Goal: Information Seeking & Learning: Learn about a topic

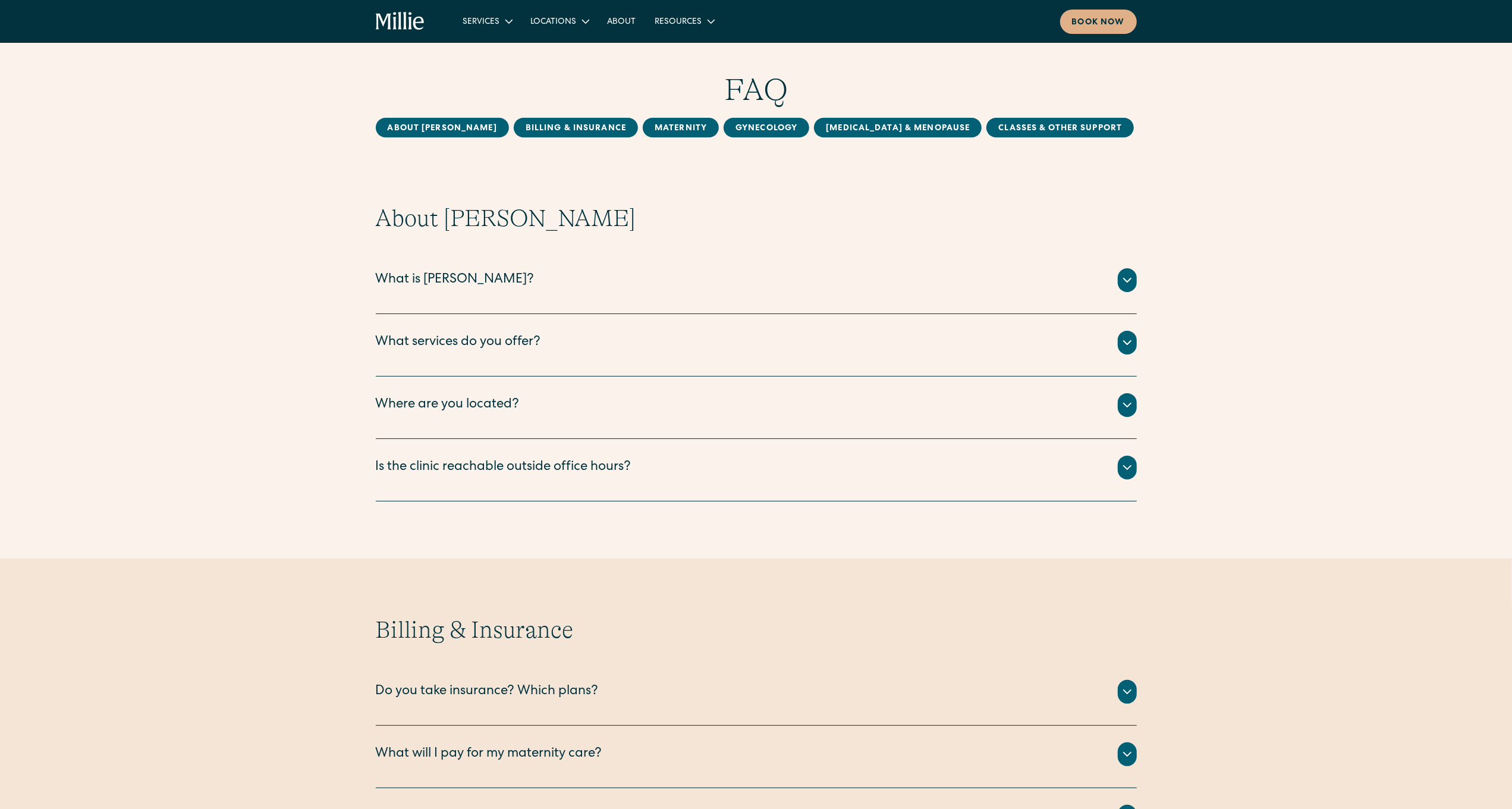
click at [115, 119] on div "About [PERSON_NAME] Billing & Insurance MAternity Gynecology [MEDICAL_DATA] & M…" at bounding box center [756, 127] width 1512 height 19
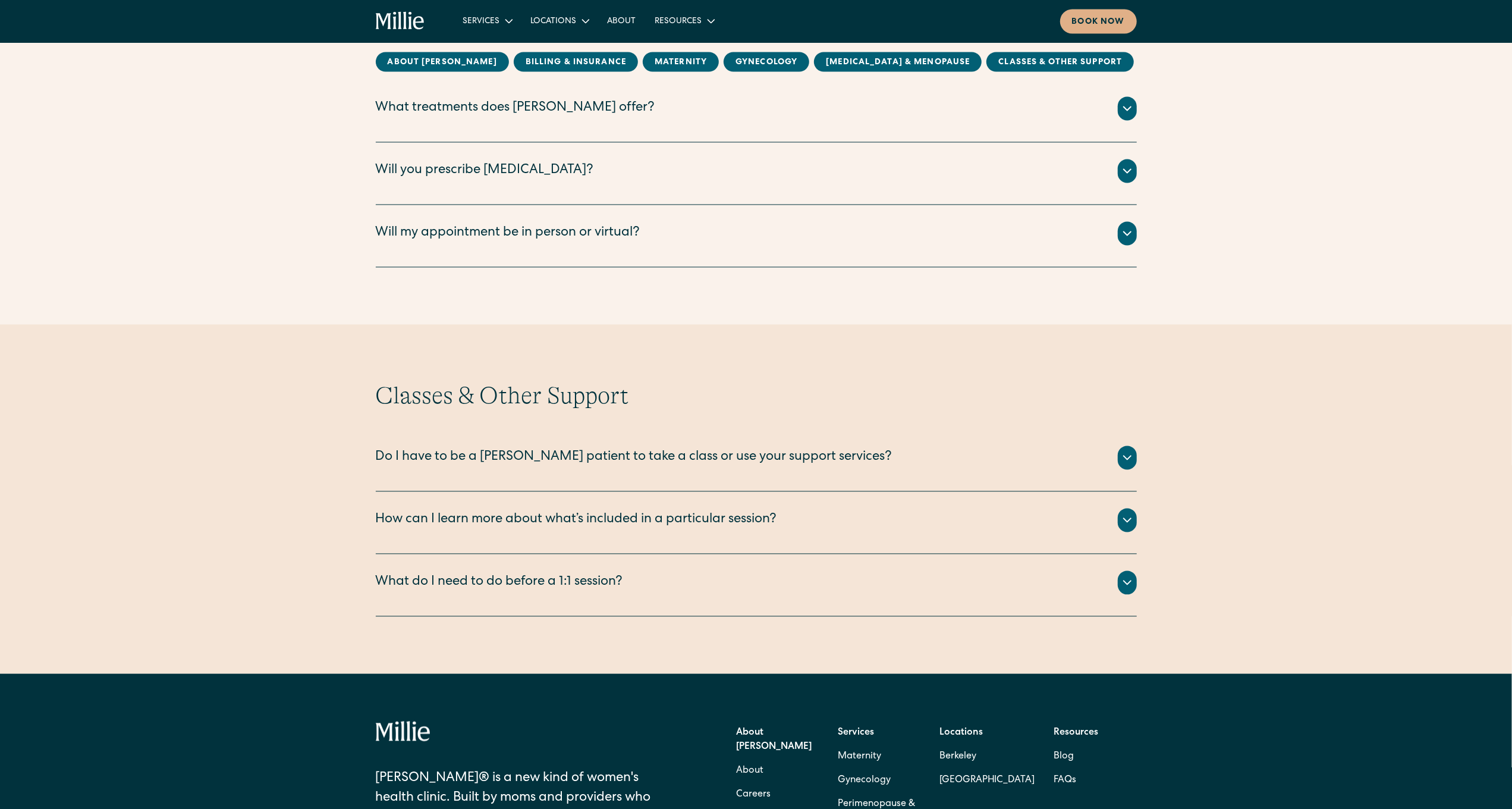
scroll to position [2274, 0]
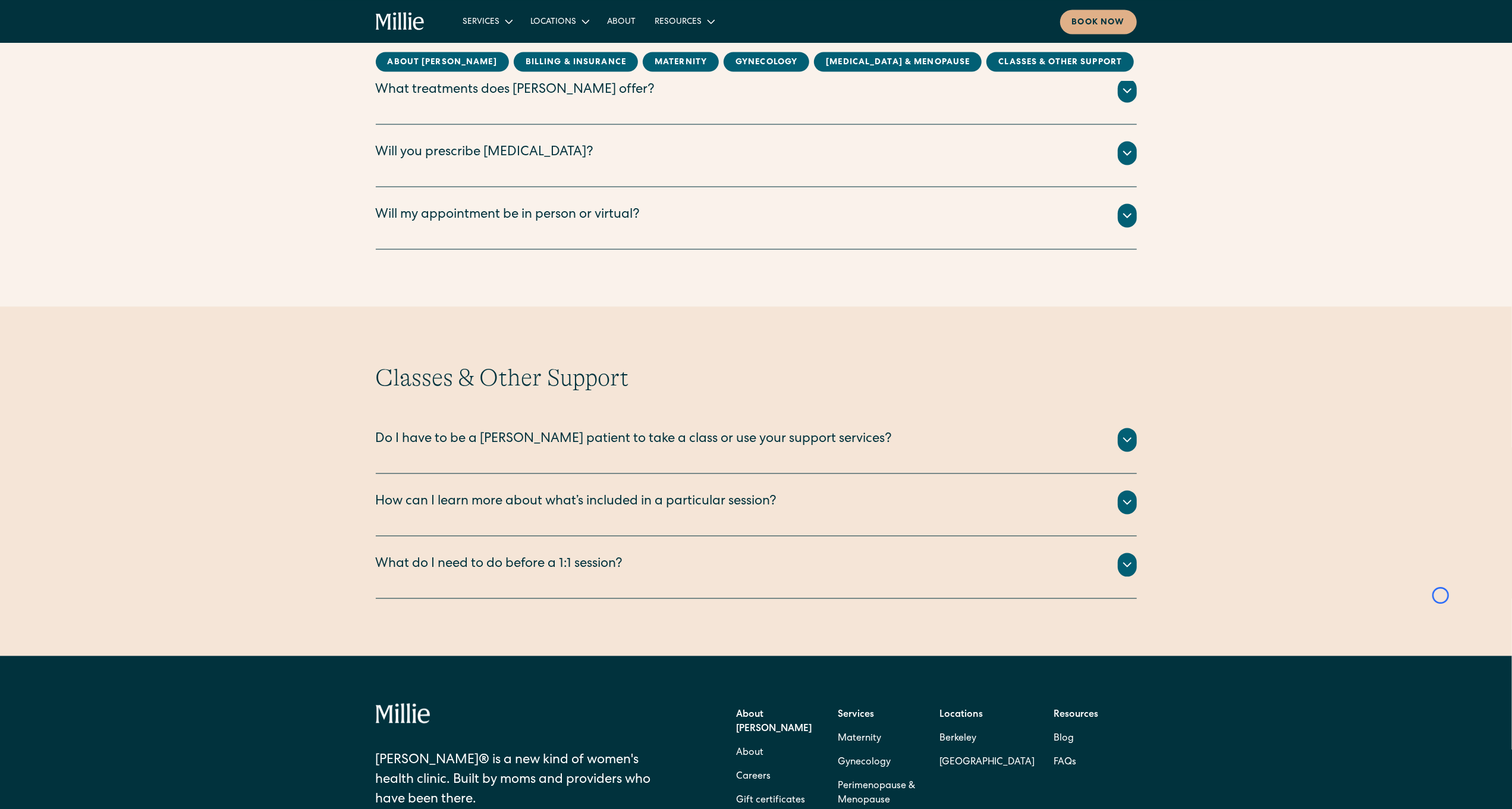
click at [115, 119] on div "[MEDICAL_DATA] & Menopause When should I seek [MEDICAL_DATA] and menopause trea…" at bounding box center [756, 69] width 1512 height 360
click at [72, 108] on div "[MEDICAL_DATA] & Menopause When should I seek [MEDICAL_DATA] and menopause trea…" at bounding box center [756, 69] width 1512 height 360
click at [72, 108] on div "Perimenopause & Menopause When should I seek perimenopause and menopause treatm…" at bounding box center [756, 69] width 1512 height 360
click at [72, 115] on div "Perimenopause & Menopause When should I seek perimenopause and menopause treatm…" at bounding box center [756, 69] width 1512 height 360
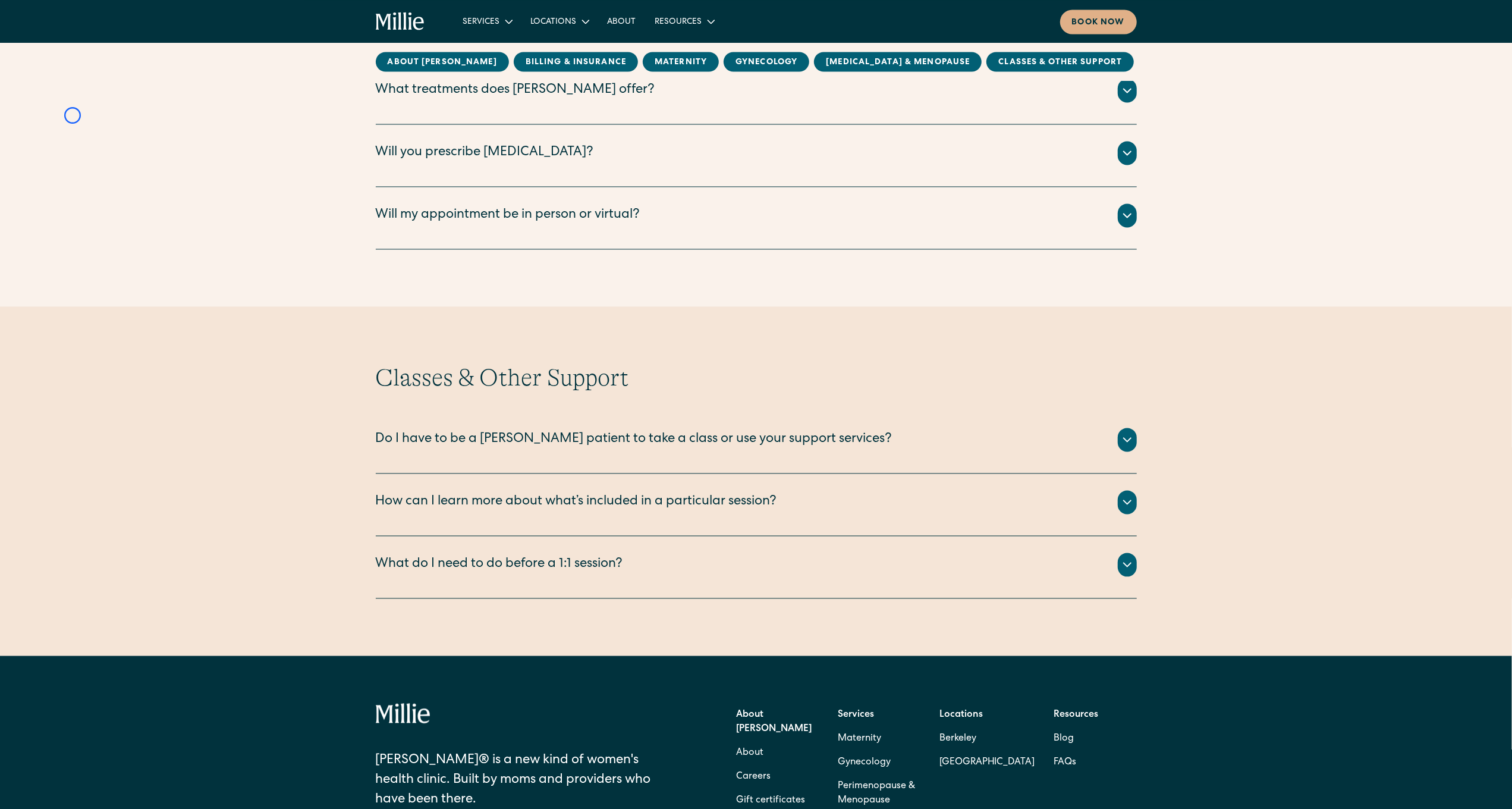
scroll to position [2534, 0]
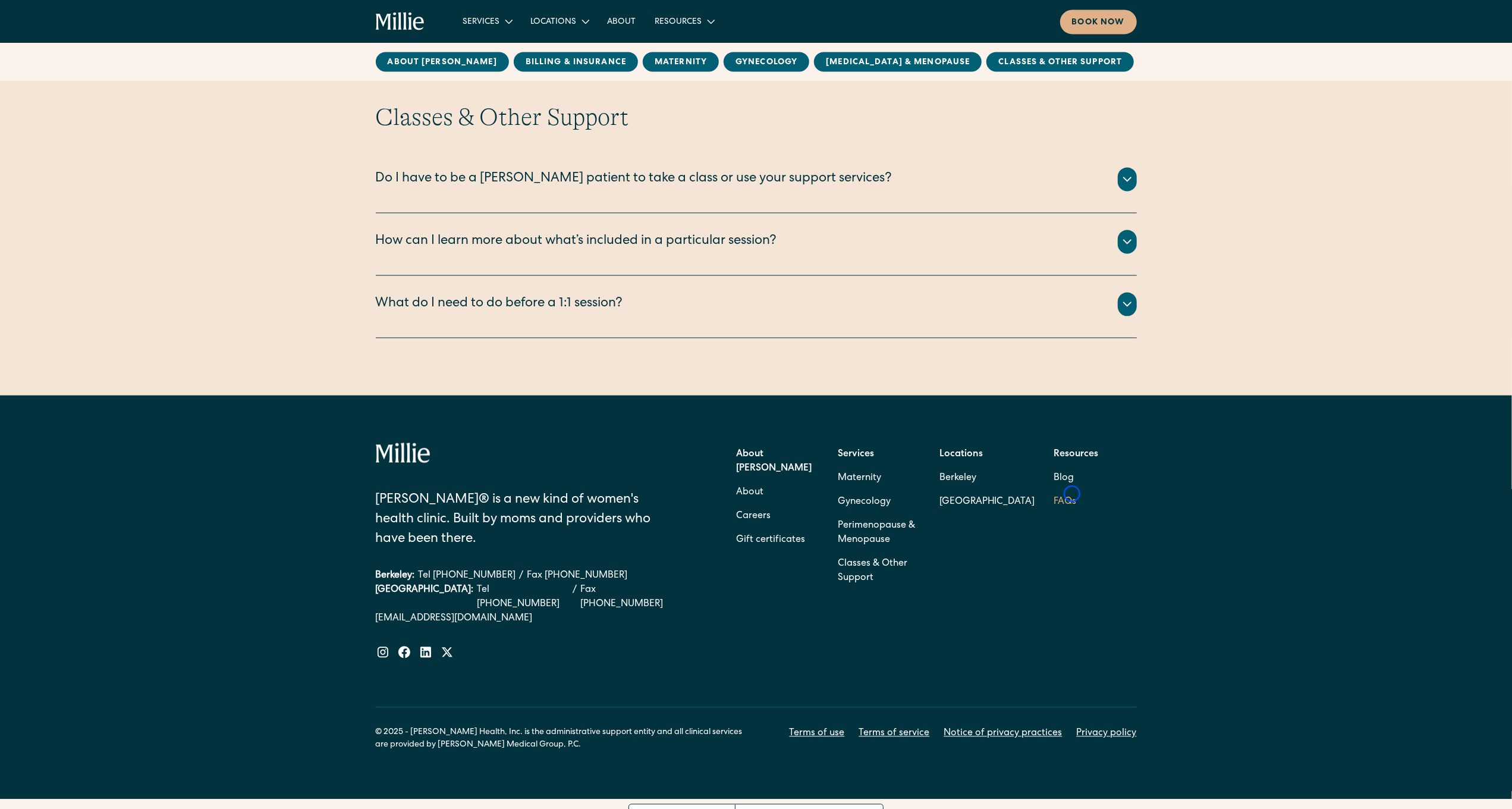
click at [1073, 494] on link "FAQs" at bounding box center [1066, 502] width 23 height 24
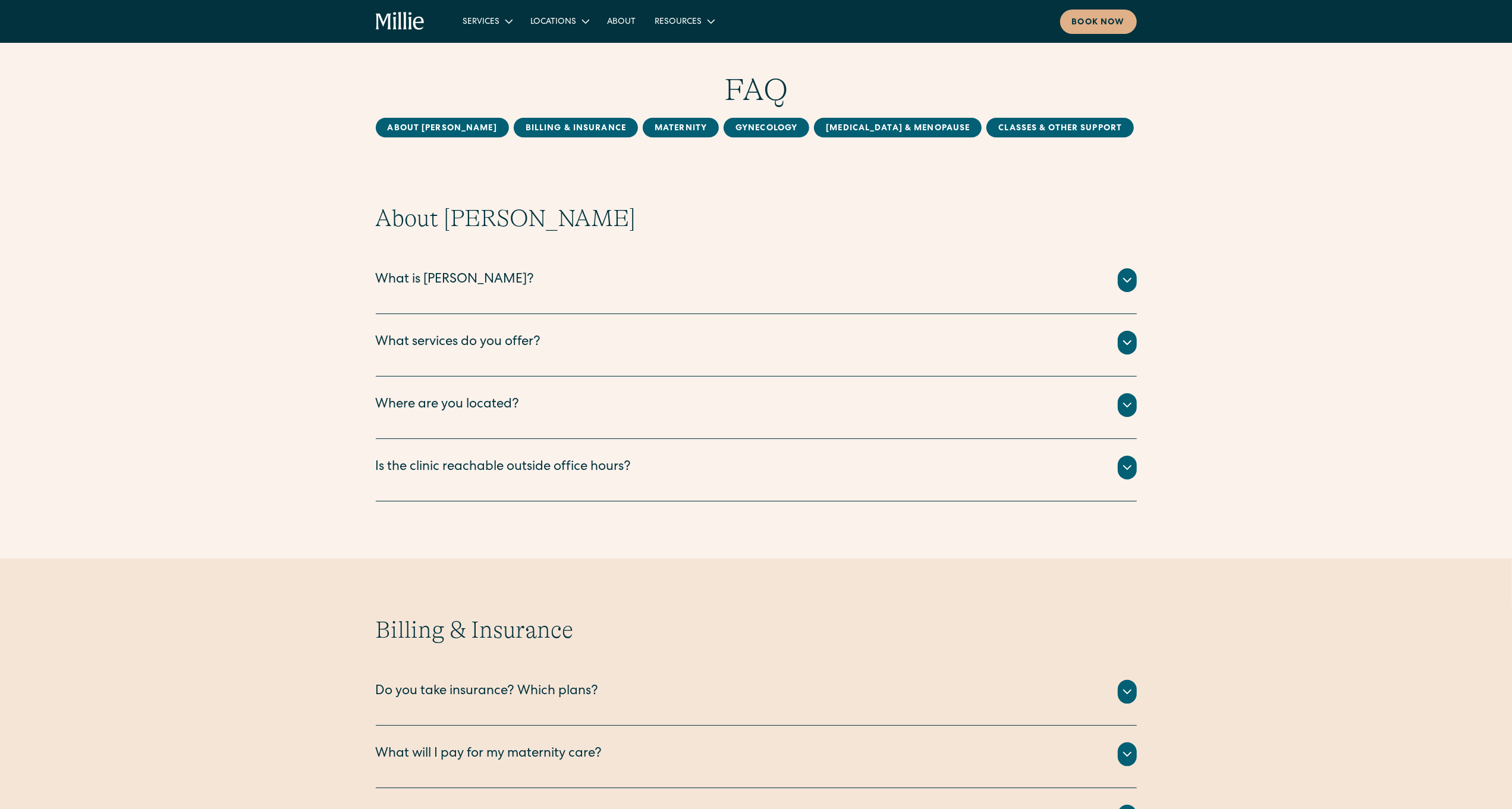
click at [1073, 494] on div "Is the clinic reachable outside office hours? To reach our Berkeley clinic afte…" at bounding box center [756, 470] width 761 height 63
click at [80, 88] on div "FAQ" at bounding box center [756, 90] width 1512 height 37
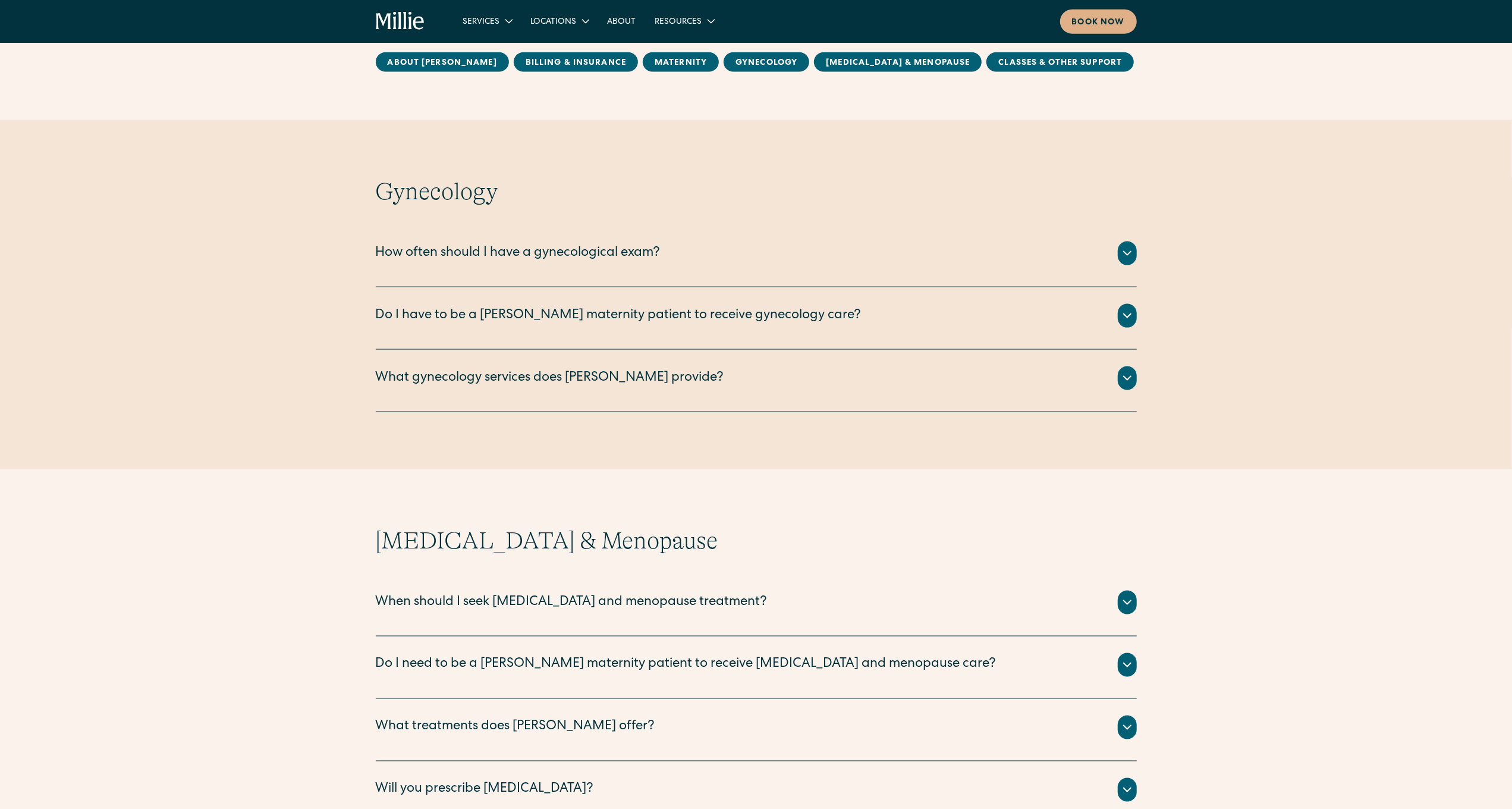
scroll to position [1677, 0]
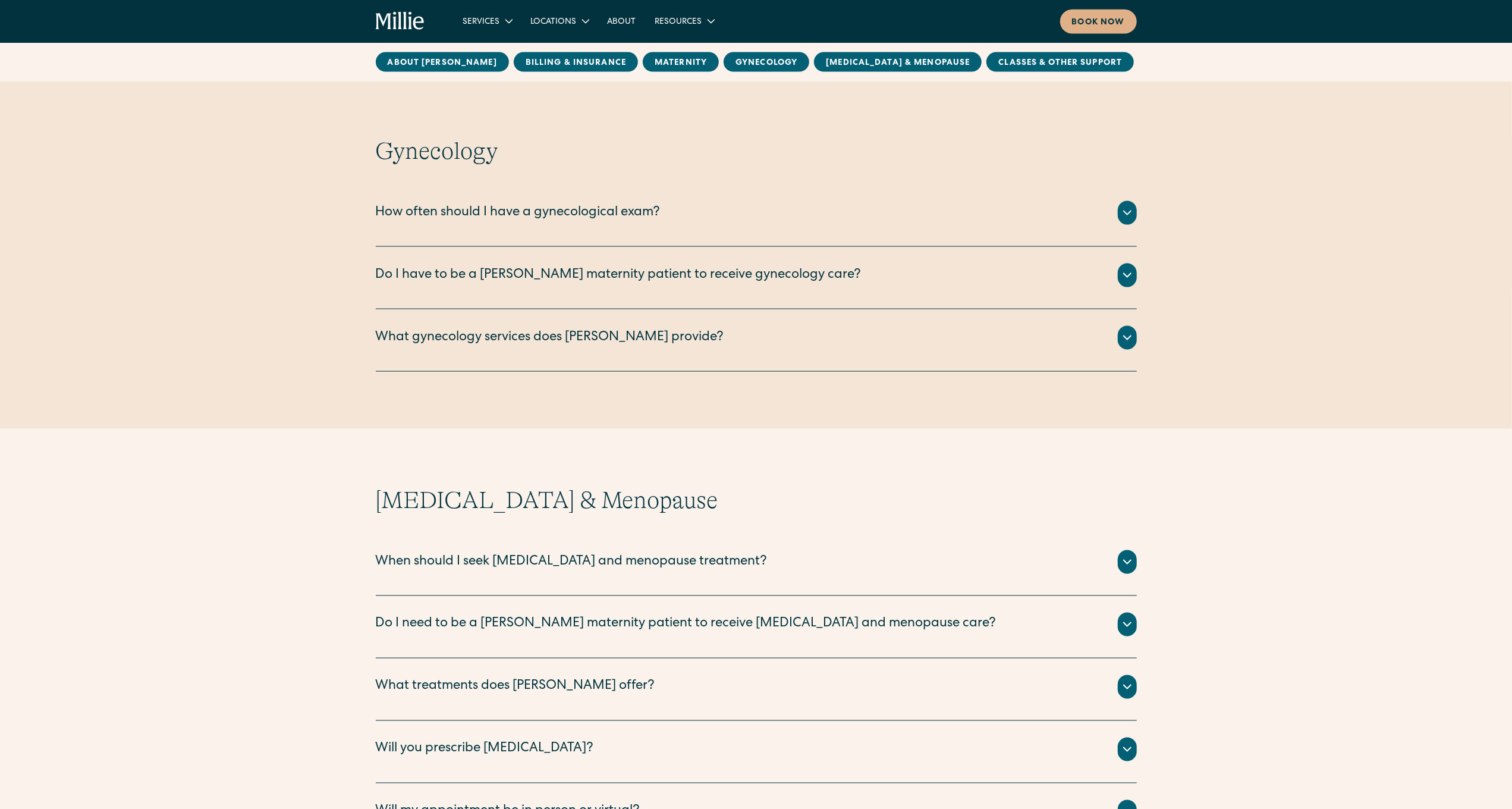
click at [80, 88] on div "Gynecology How often should I have a gynecological exam? An annual wellness exa…" at bounding box center [756, 206] width 1512 height 330
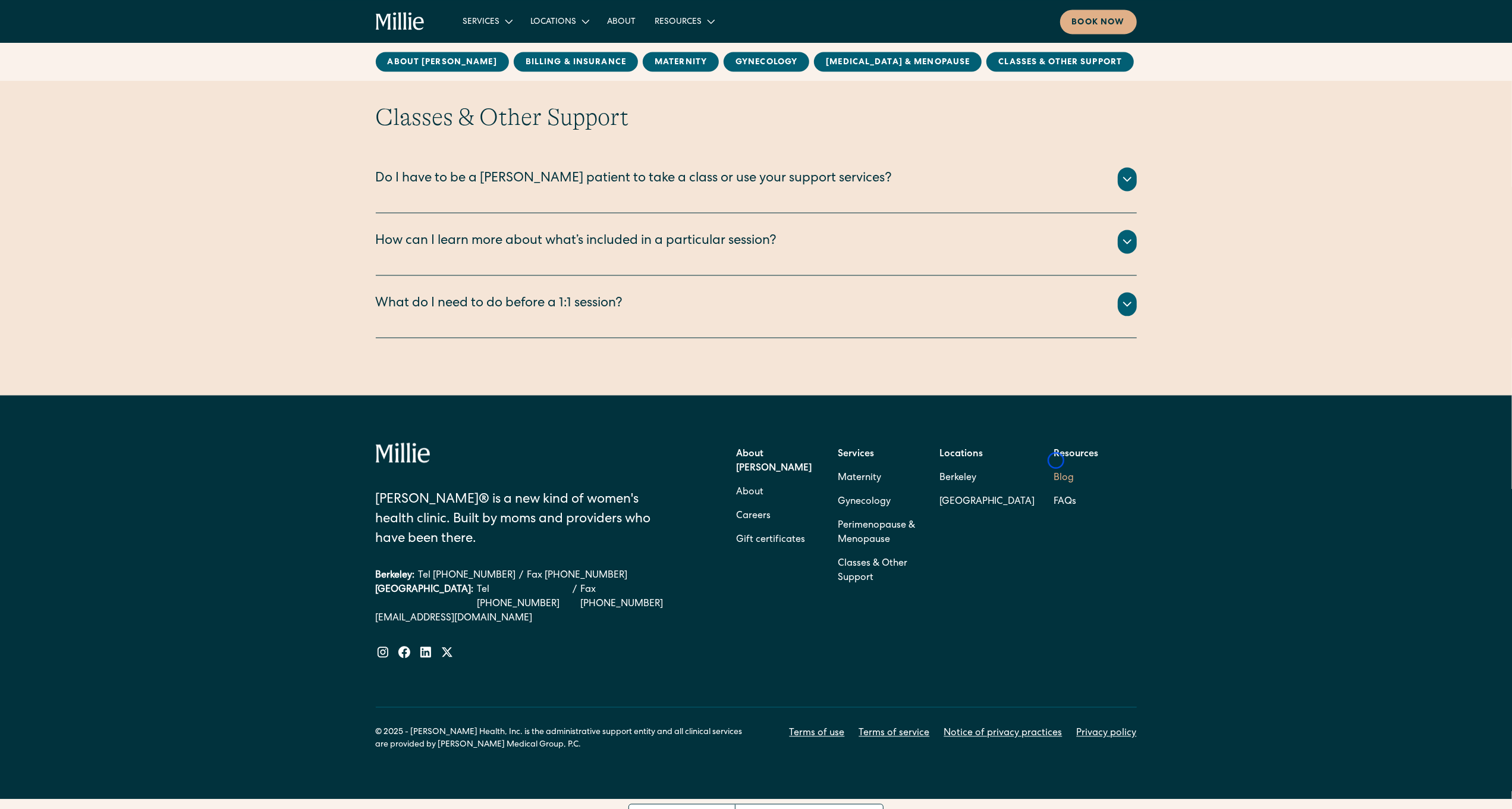
click at [1056, 467] on link "Blog" at bounding box center [1064, 478] width 20 height 24
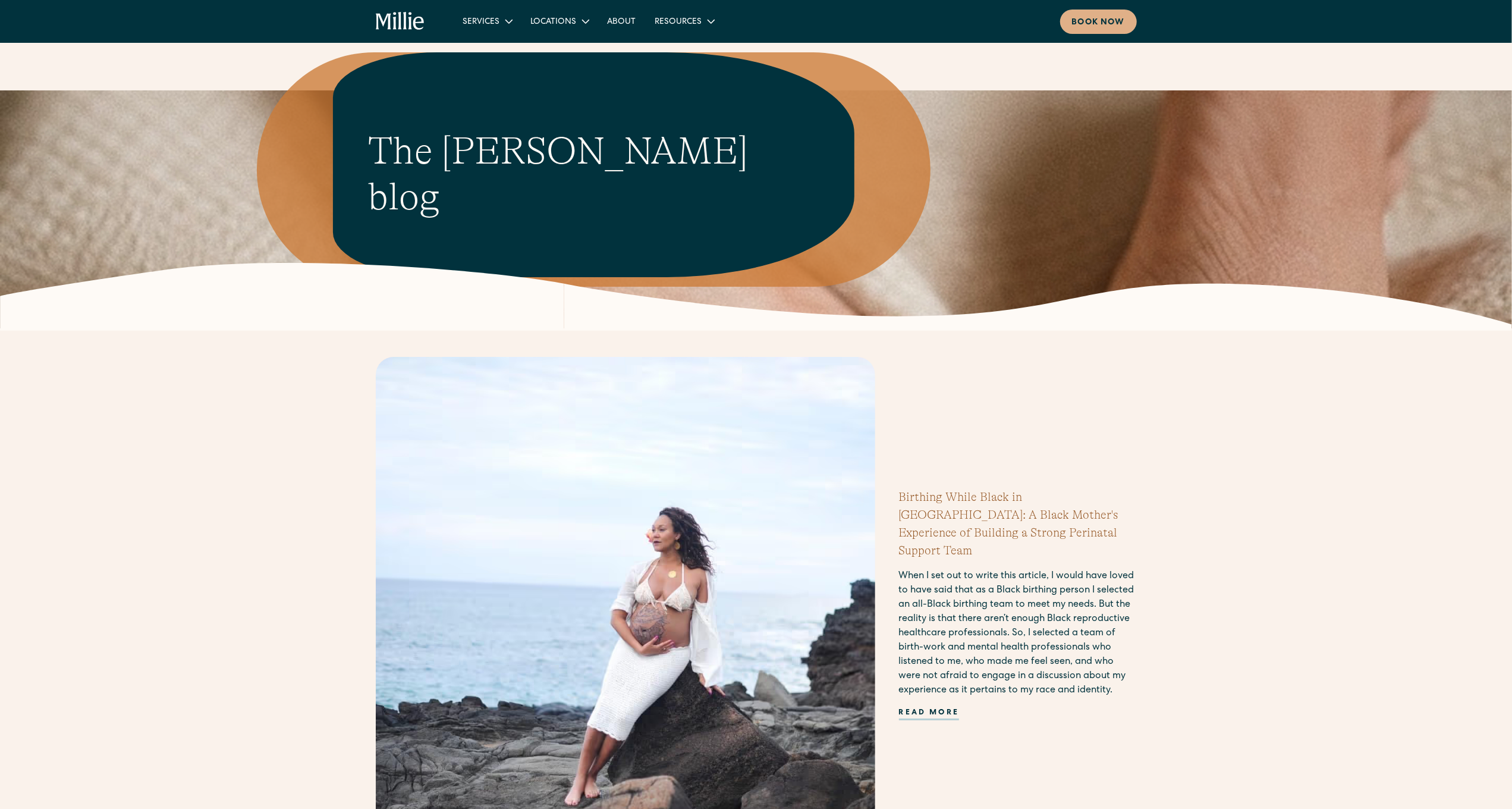
click at [1056, 460] on div "Birthing While Black in America: A Black Mother's Experience of Building a Stro…" at bounding box center [756, 606] width 761 height 500
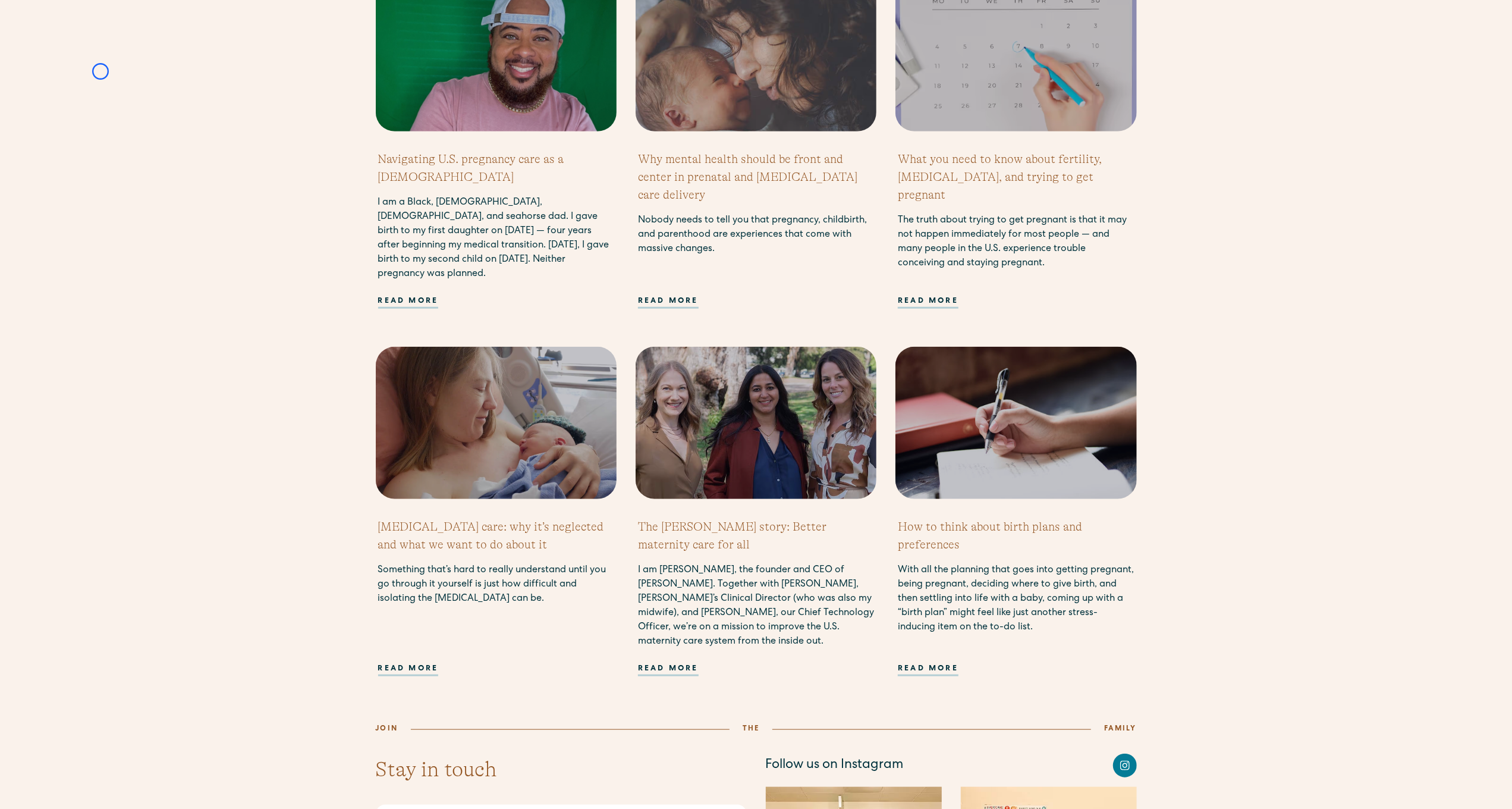
scroll to position [989, 0]
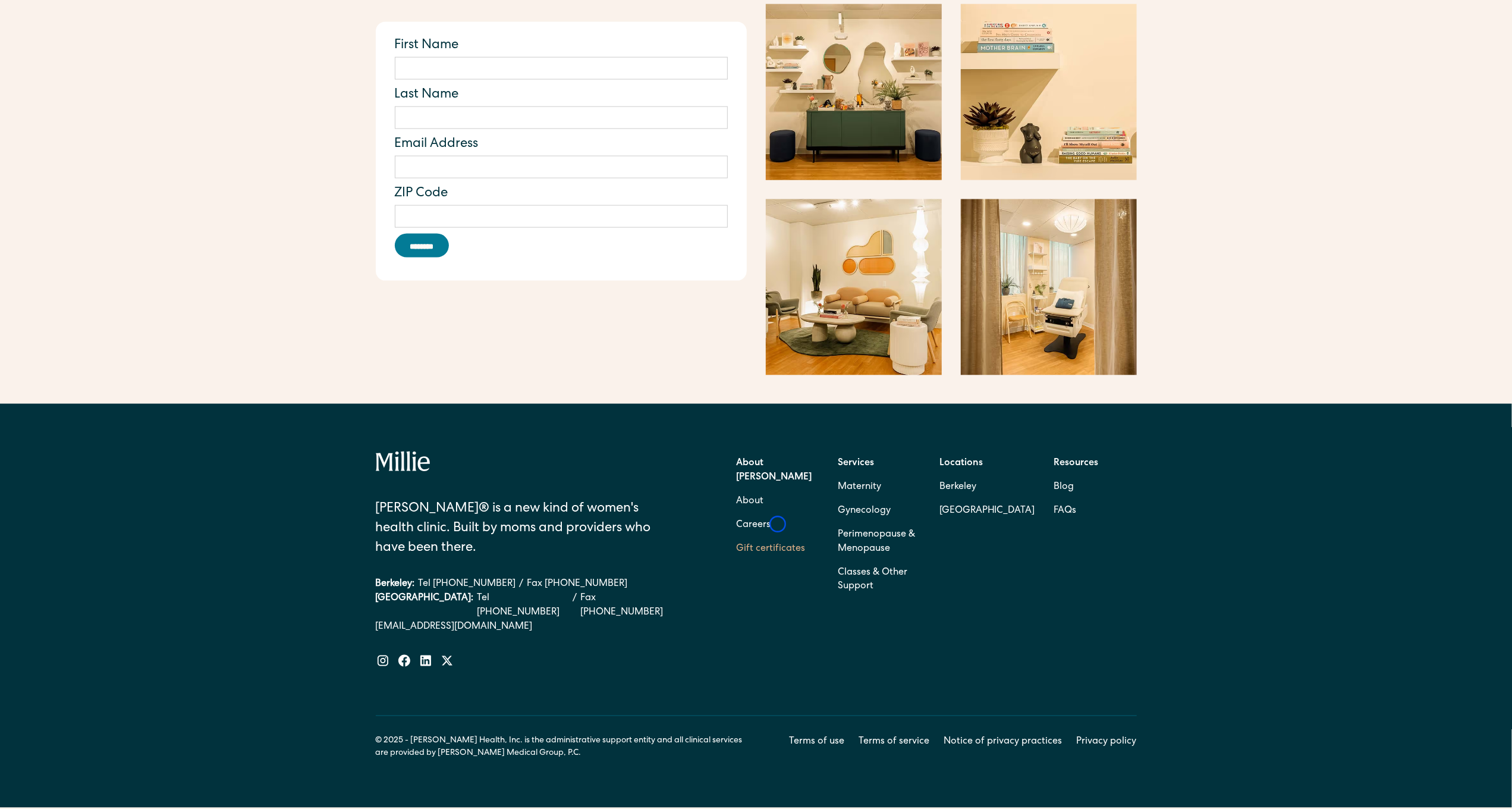
click at [778, 537] on link "Gift certificates" at bounding box center [771, 549] width 69 height 24
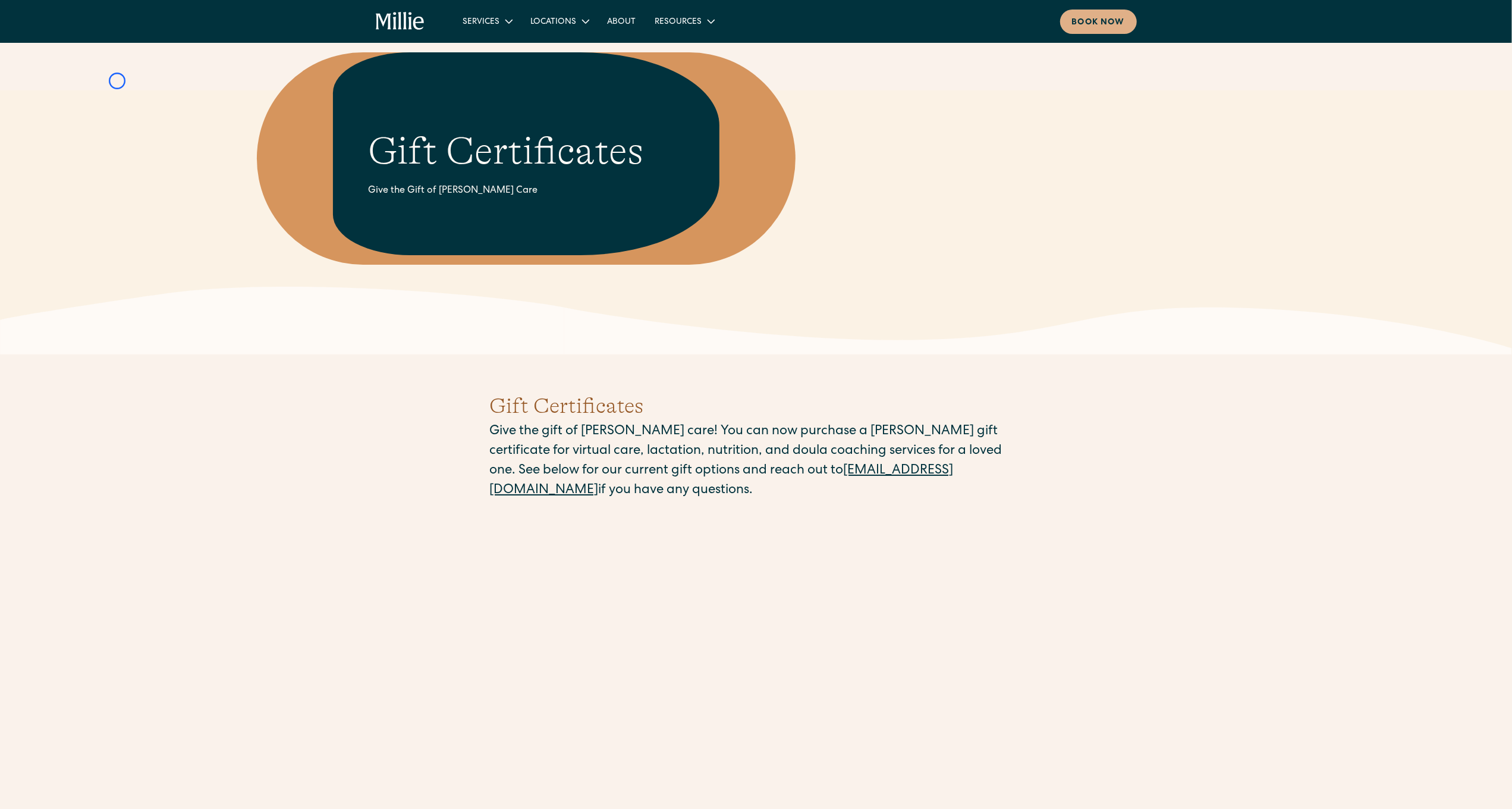
click at [117, 81] on main "Gift Certificates Give the Gift of Millie Care Gift Certificates Give the gift …" at bounding box center [756, 591] width 1512 height 1096
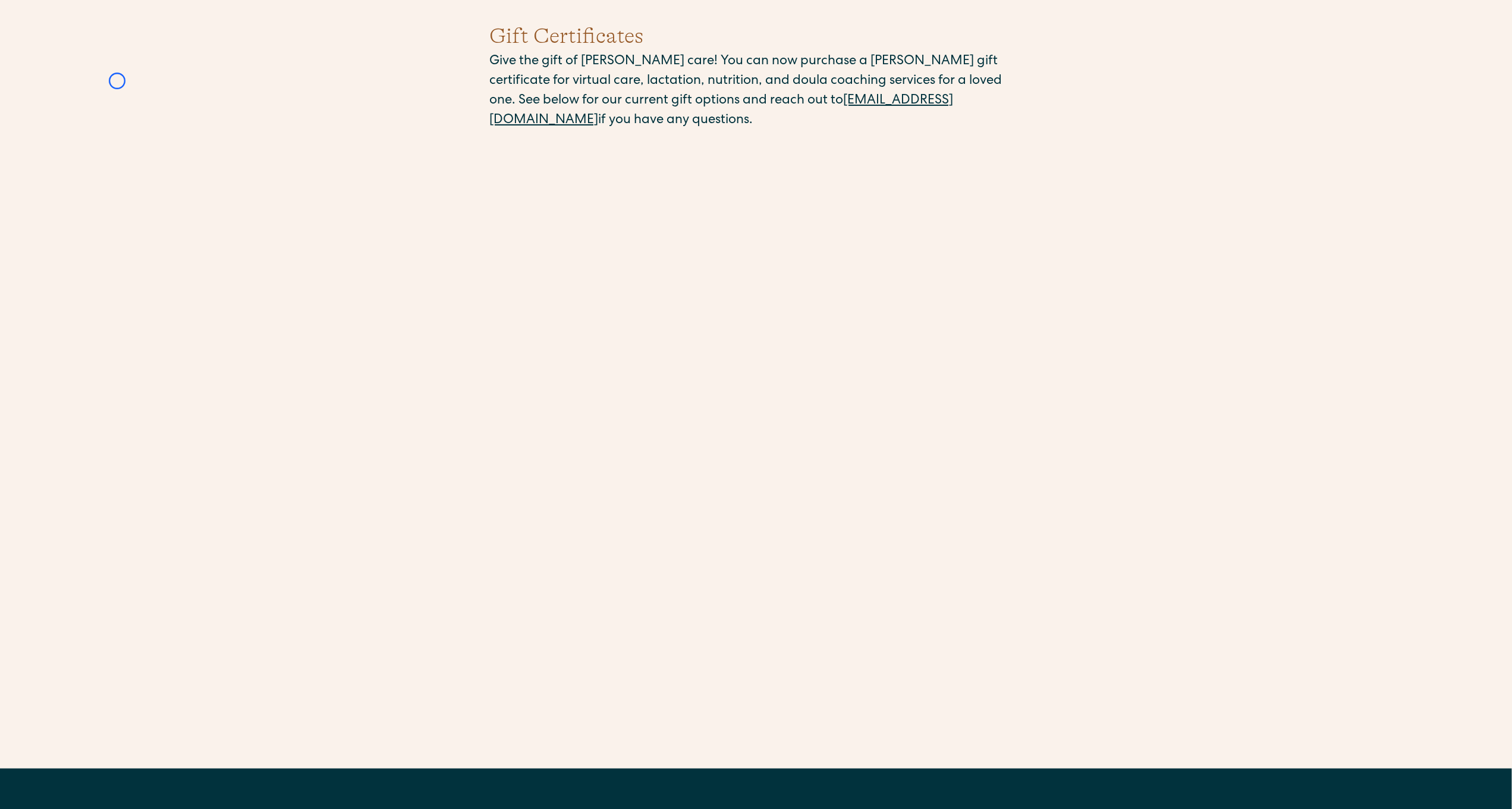
scroll to position [485, 0]
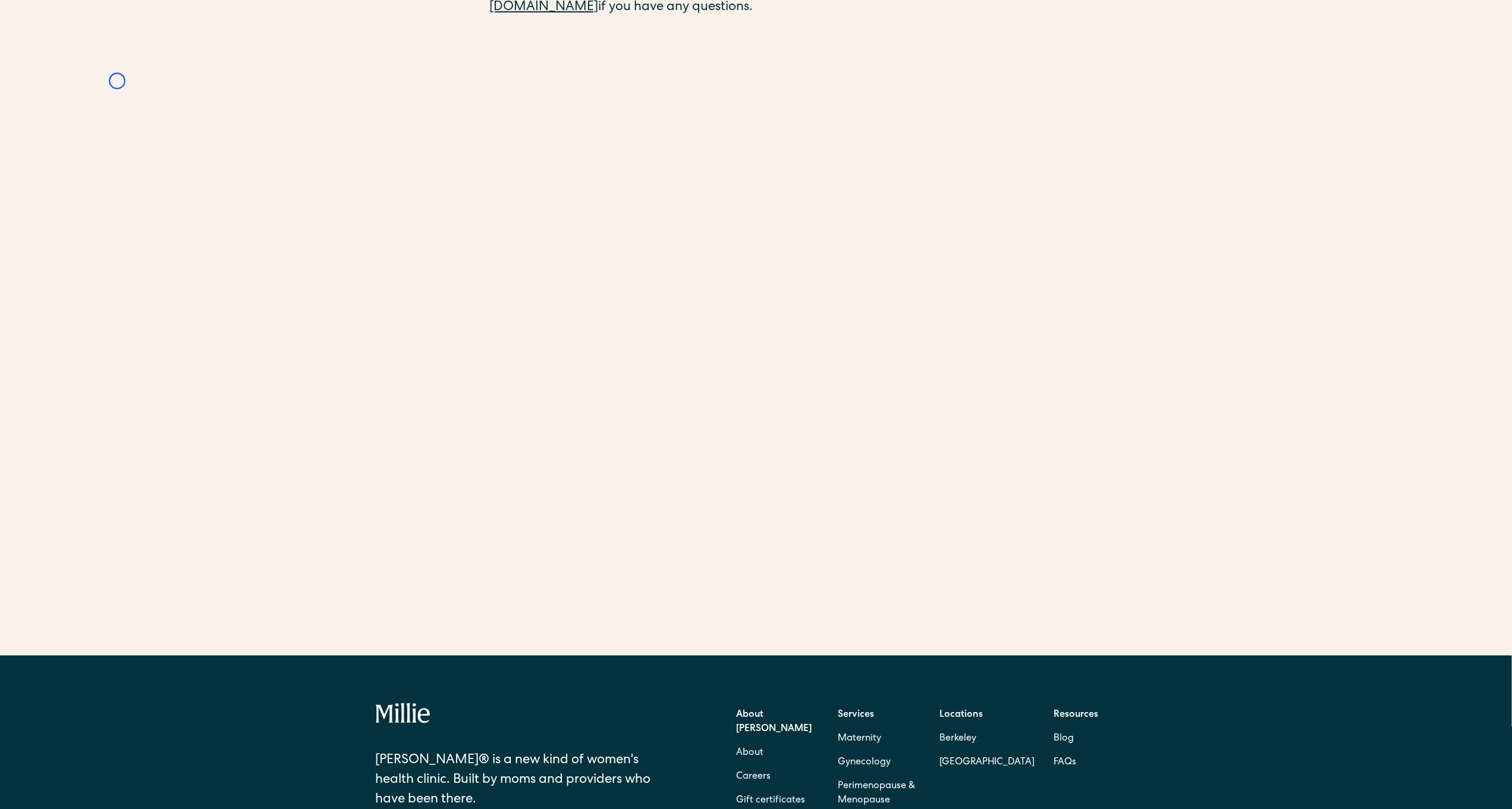
click at [117, 81] on div "Gift Certificates Give the gift of Millie care! You can now purchase a Millie g…" at bounding box center [756, 267] width 1464 height 777
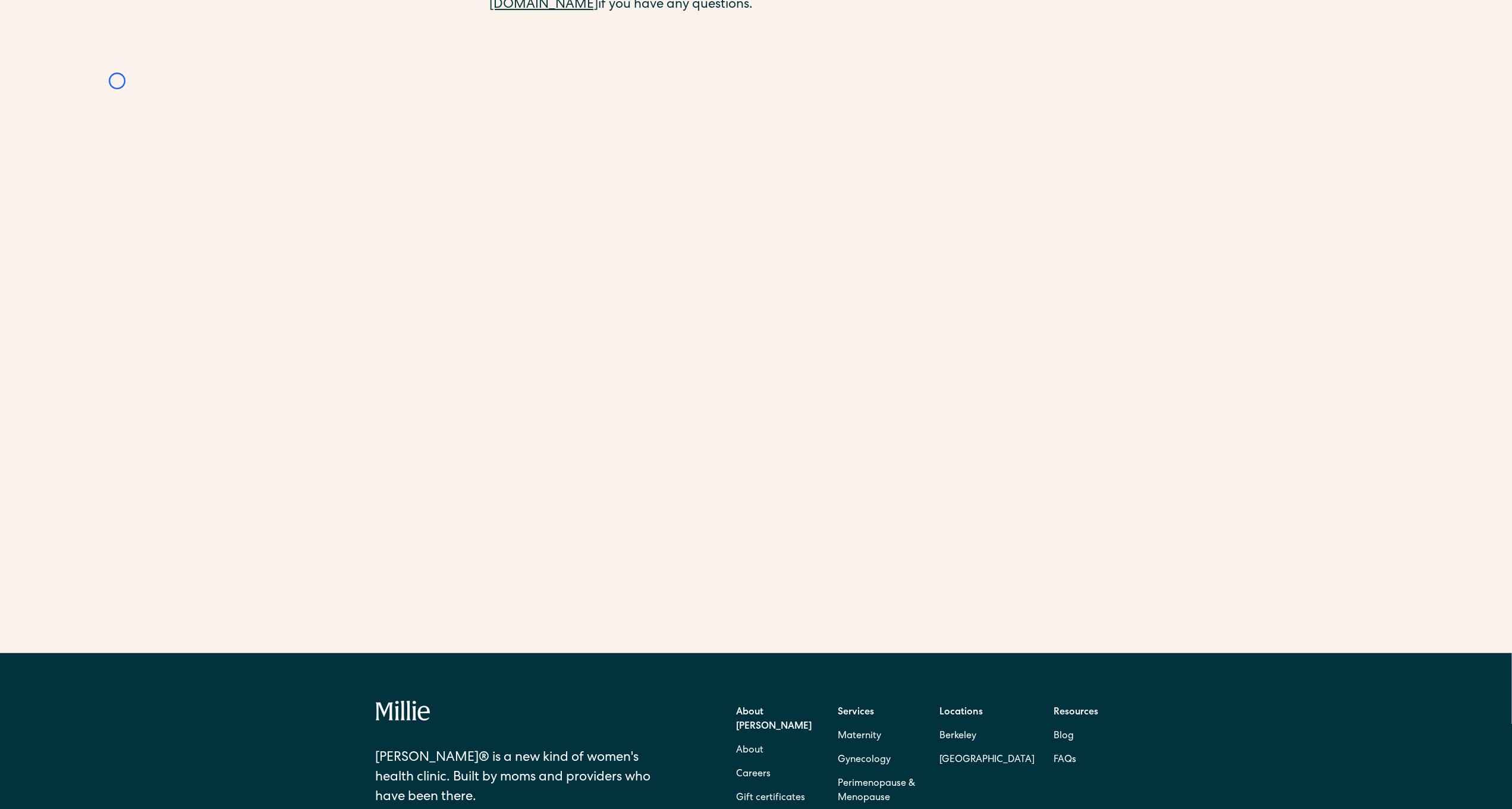
scroll to position [729, 0]
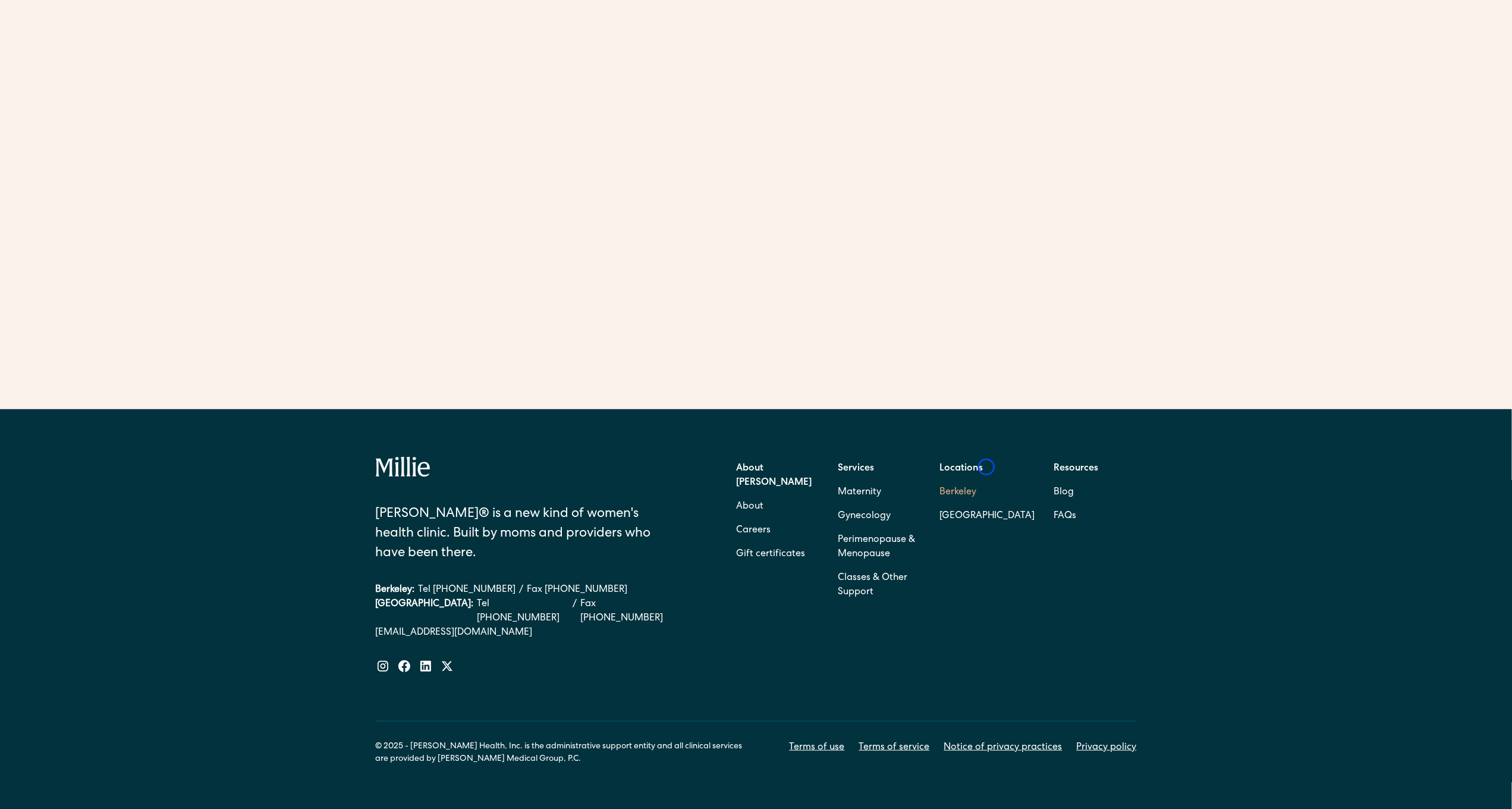
click at [986, 481] on link "Berkeley" at bounding box center [987, 493] width 96 height 24
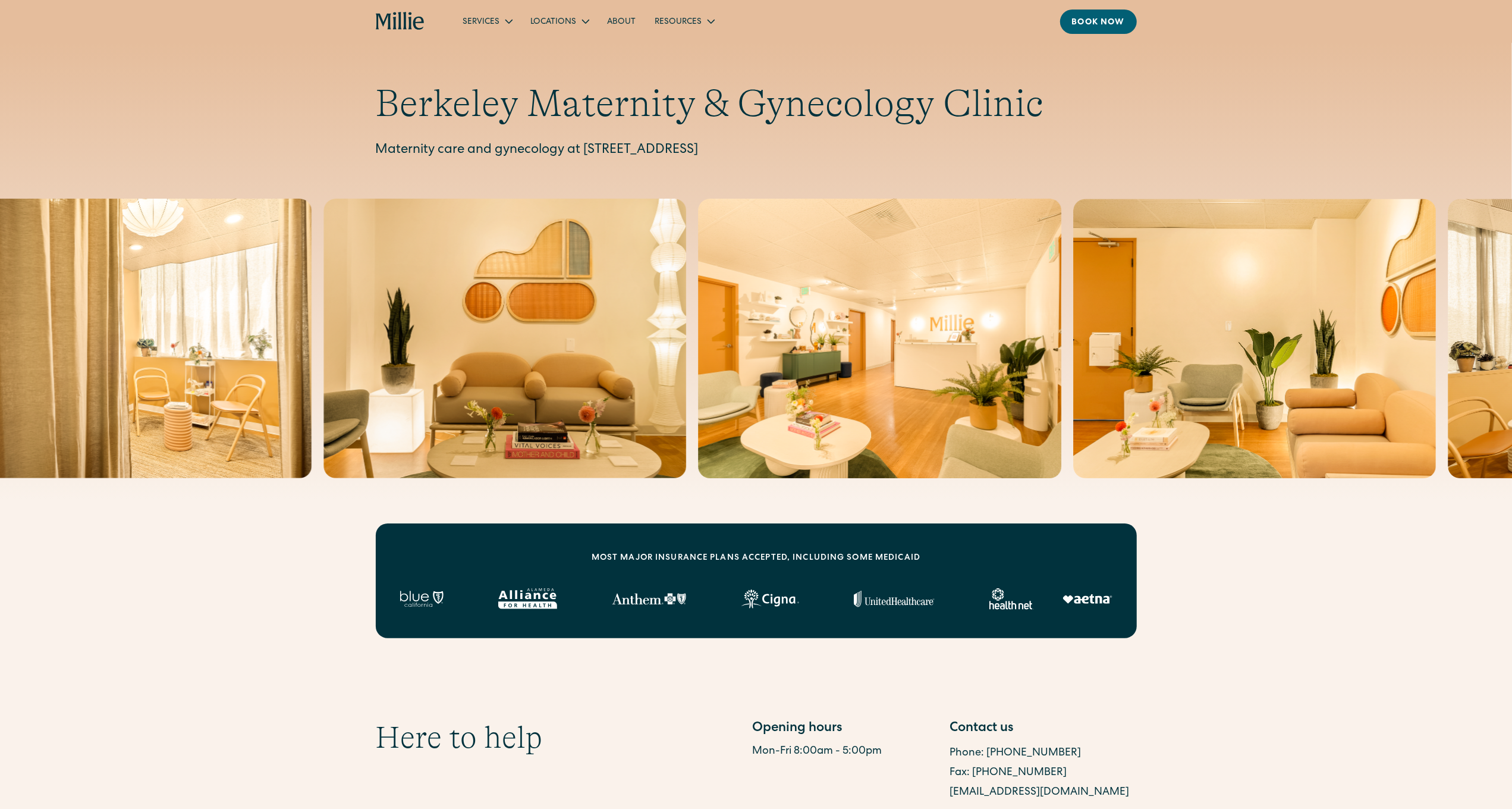
click at [986, 467] on img at bounding box center [880, 338] width 363 height 280
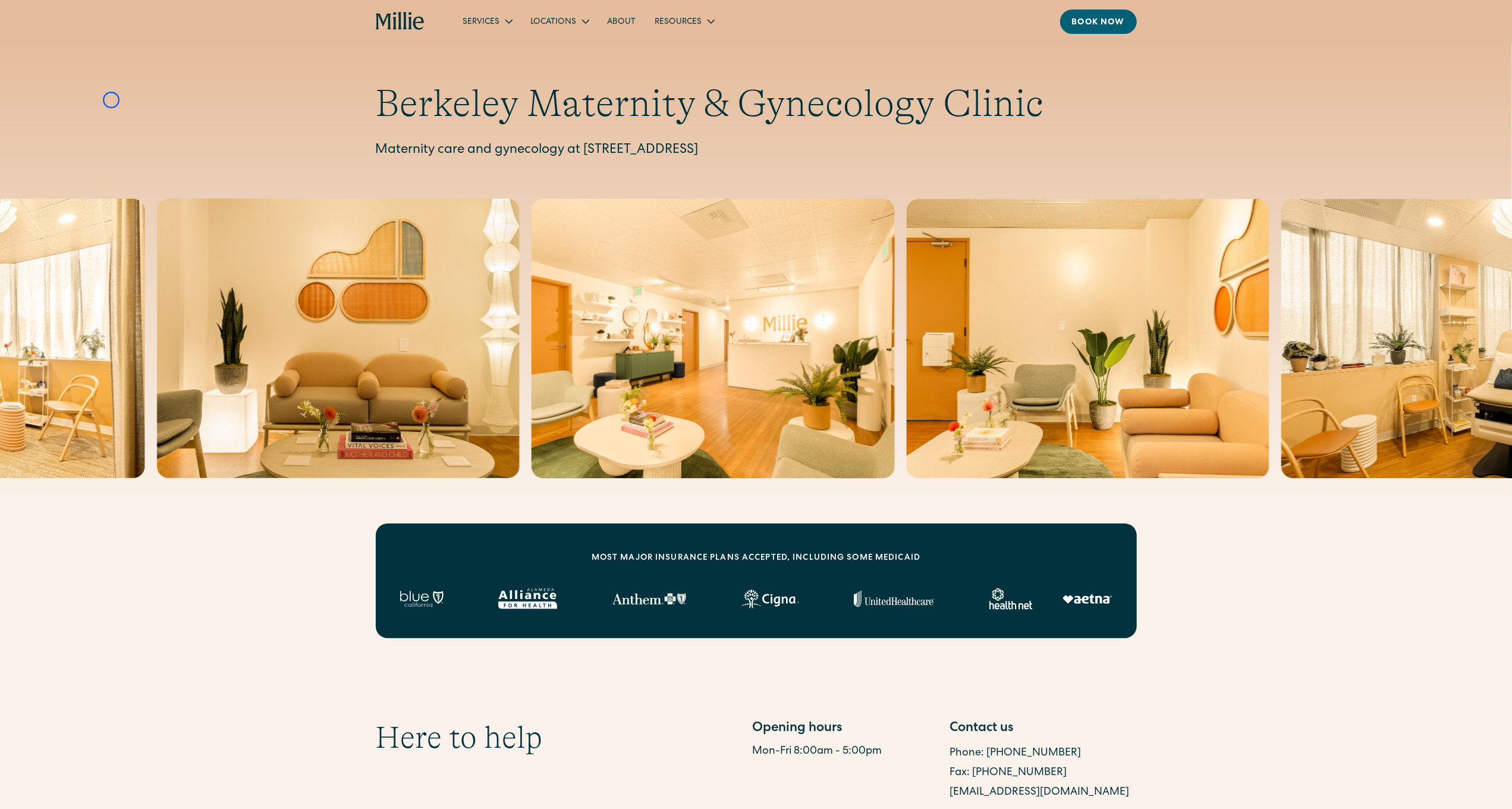
click at [111, 100] on div "Berkeley Maternity & Gynecology Clinic Maternity care and gynecology at 2999 Re…" at bounding box center [756, 121] width 1512 height 80
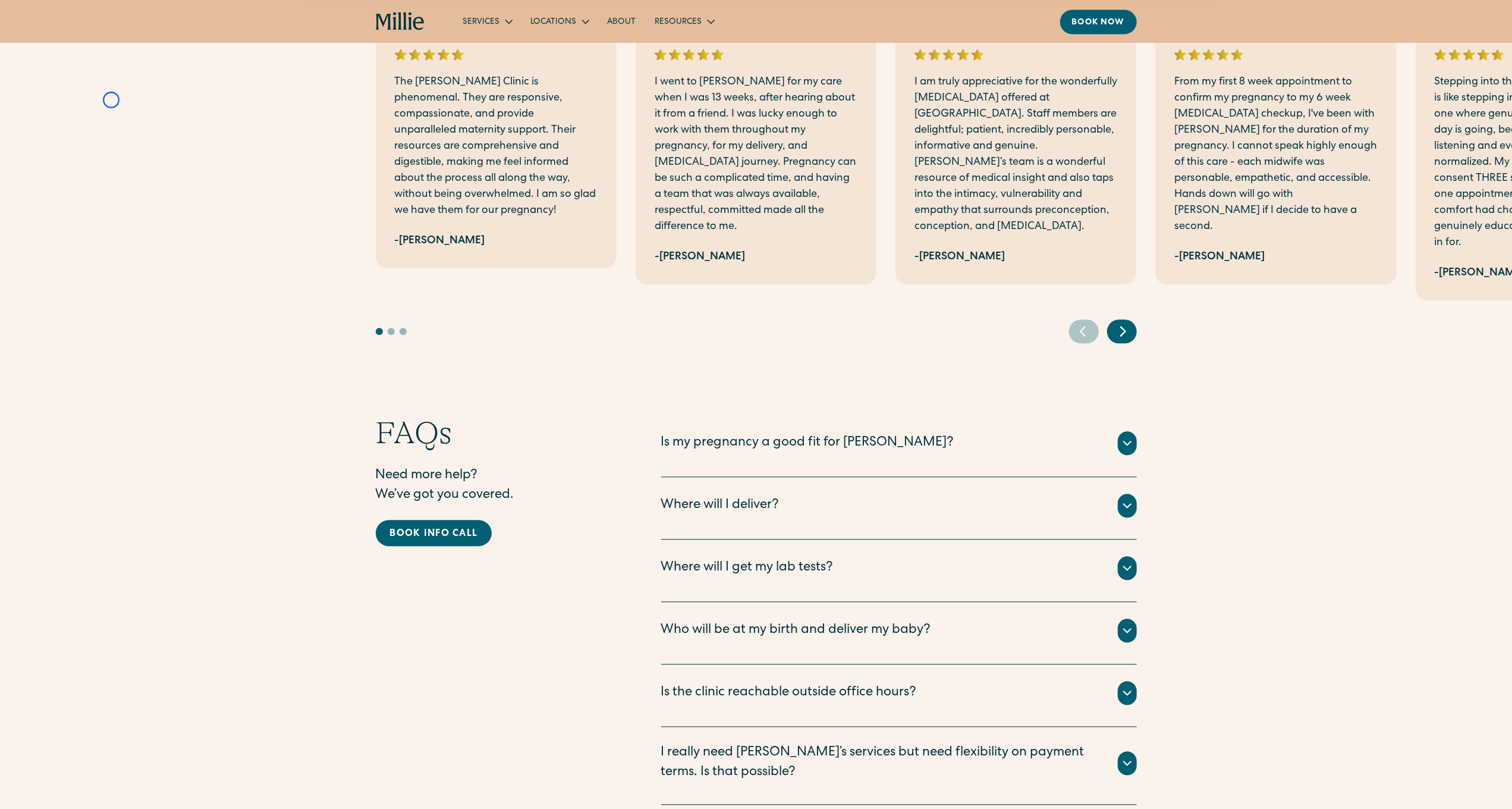
scroll to position [2730, 0]
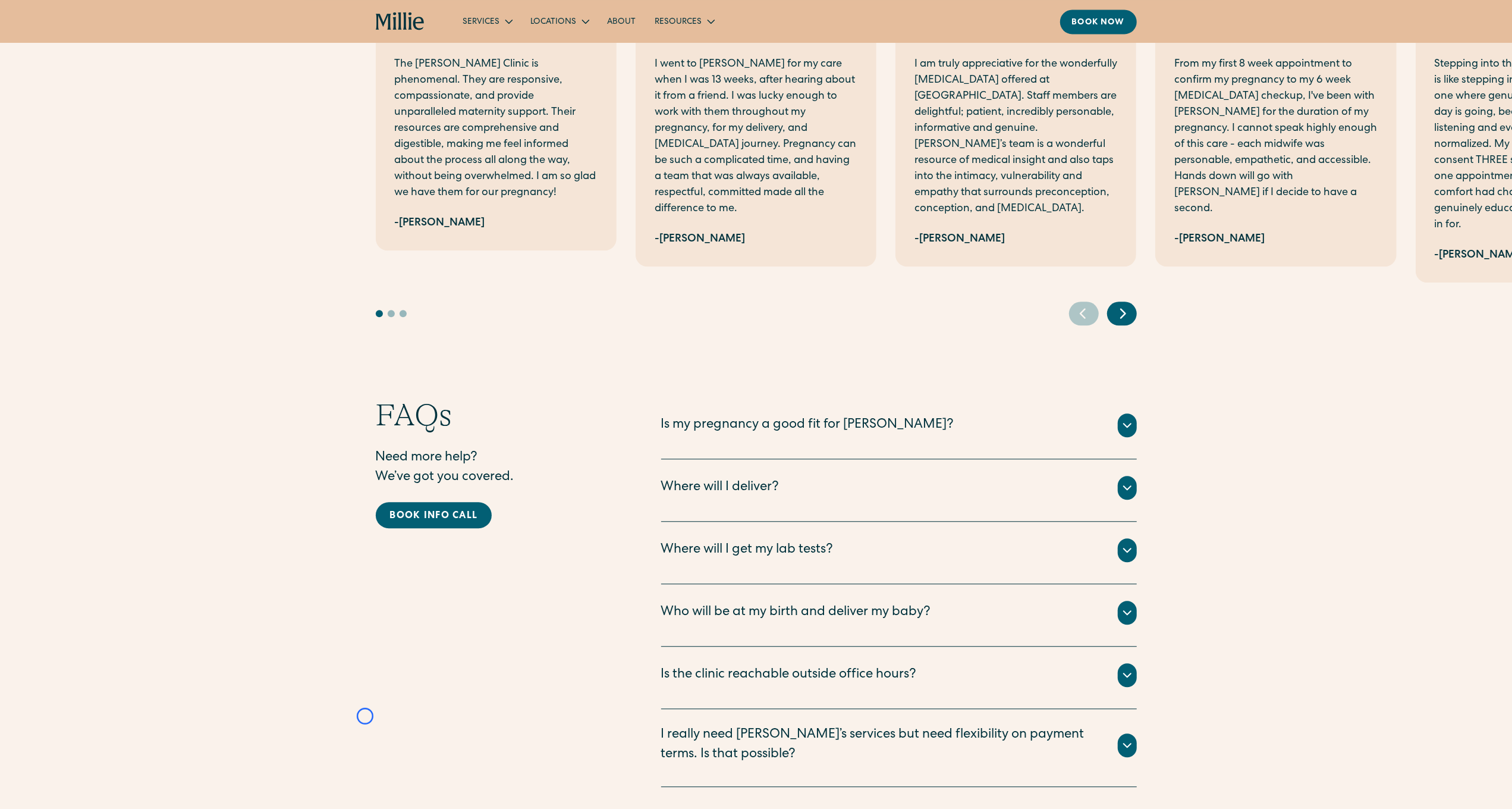
click at [111, 100] on div "The Millie Clinic is phenomenal. They are responsive, compassionate, and provid…" at bounding box center [756, 168] width 1512 height 314
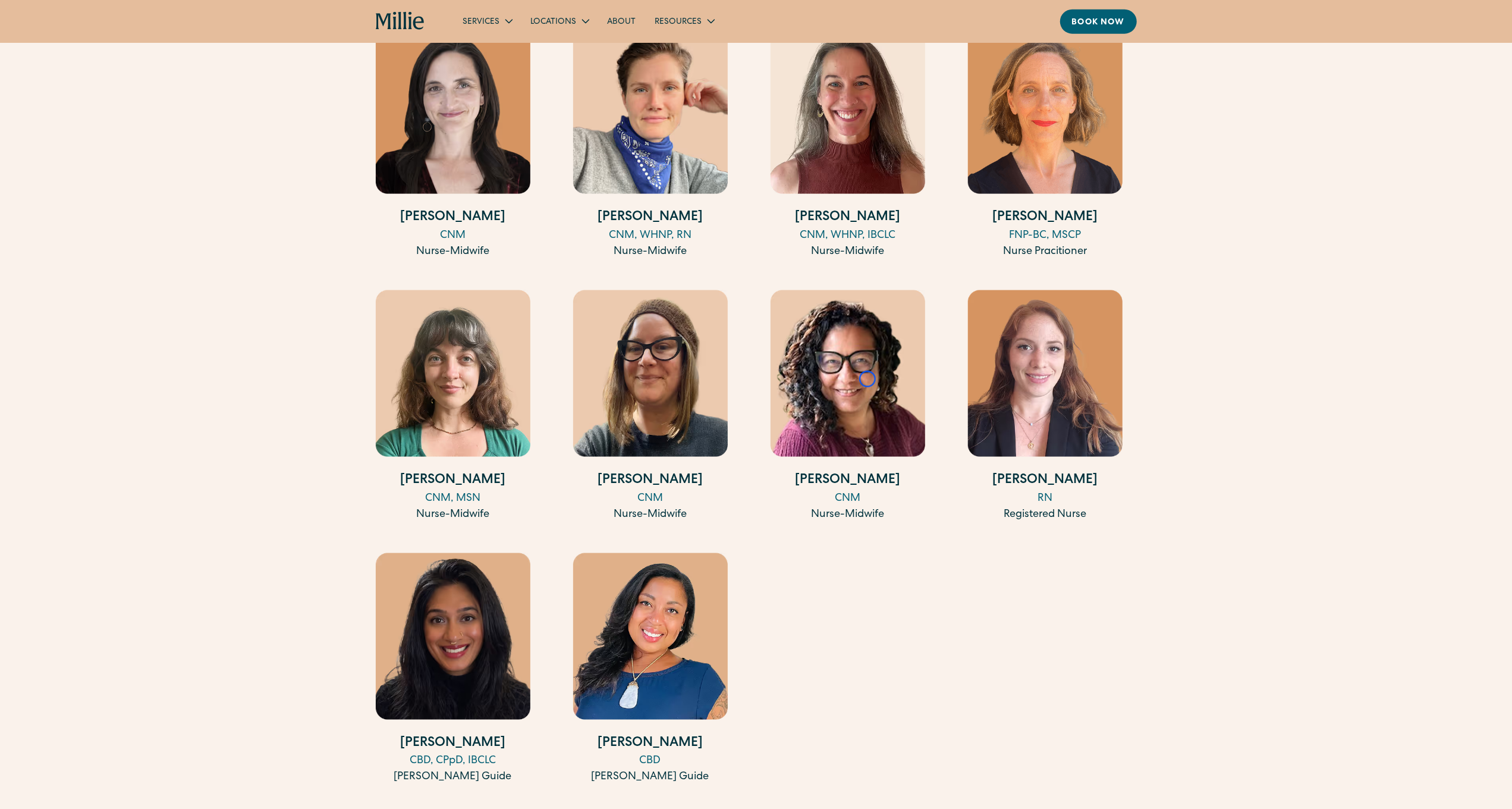
click at [868, 379] on img at bounding box center [848, 373] width 154 height 167
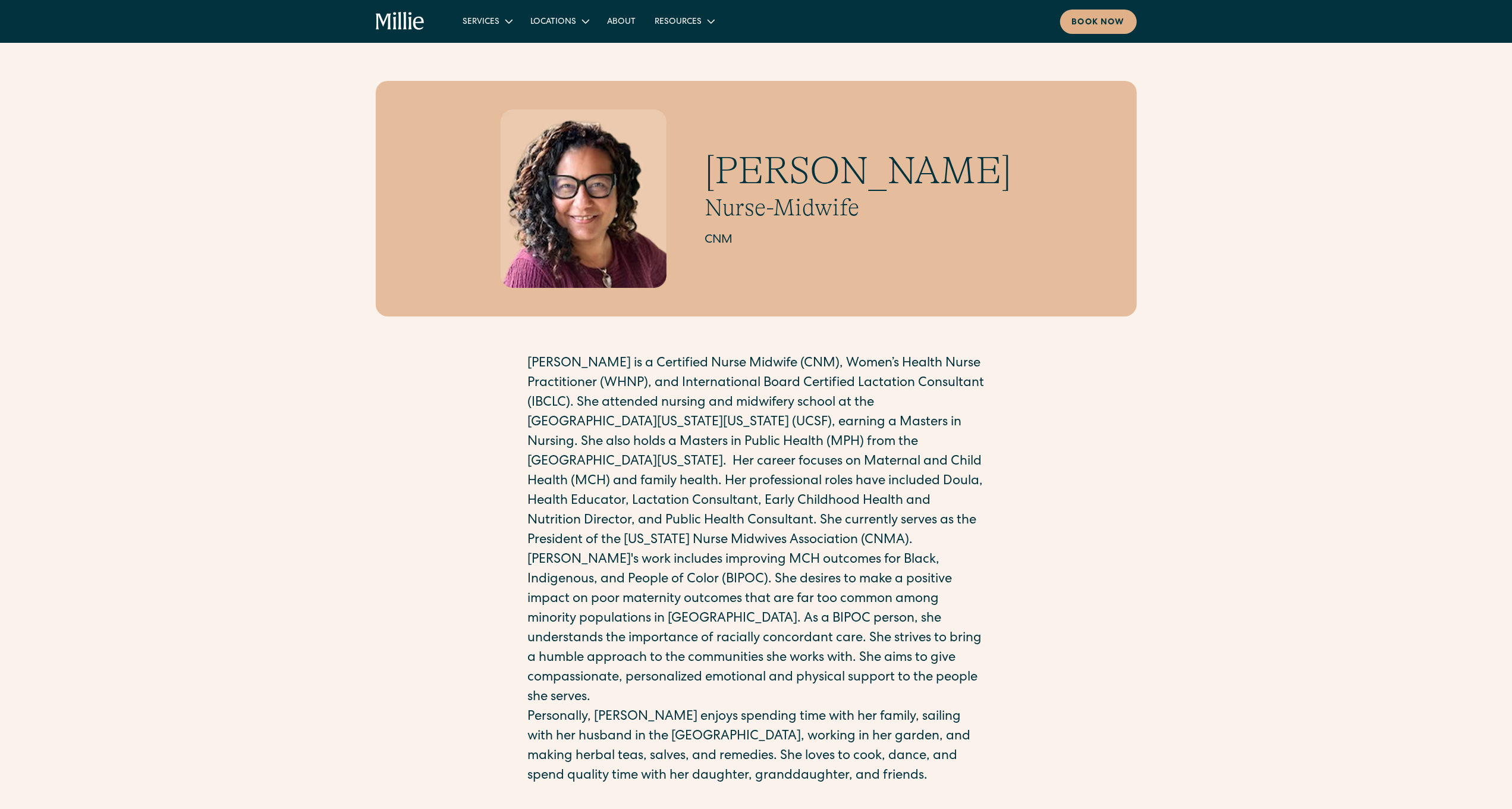
click at [868, 379] on p "[PERSON_NAME] is a Certified Nurse Midwife (CNM), Women’s Health Nurse Practiti…" at bounding box center [756, 453] width 457 height 196
click at [85, 85] on div "[PERSON_NAME] Nurse-Midwife CNM [PERSON_NAME] is a Certified Nurse Midwife (CNM…" at bounding box center [756, 433] width 1512 height 706
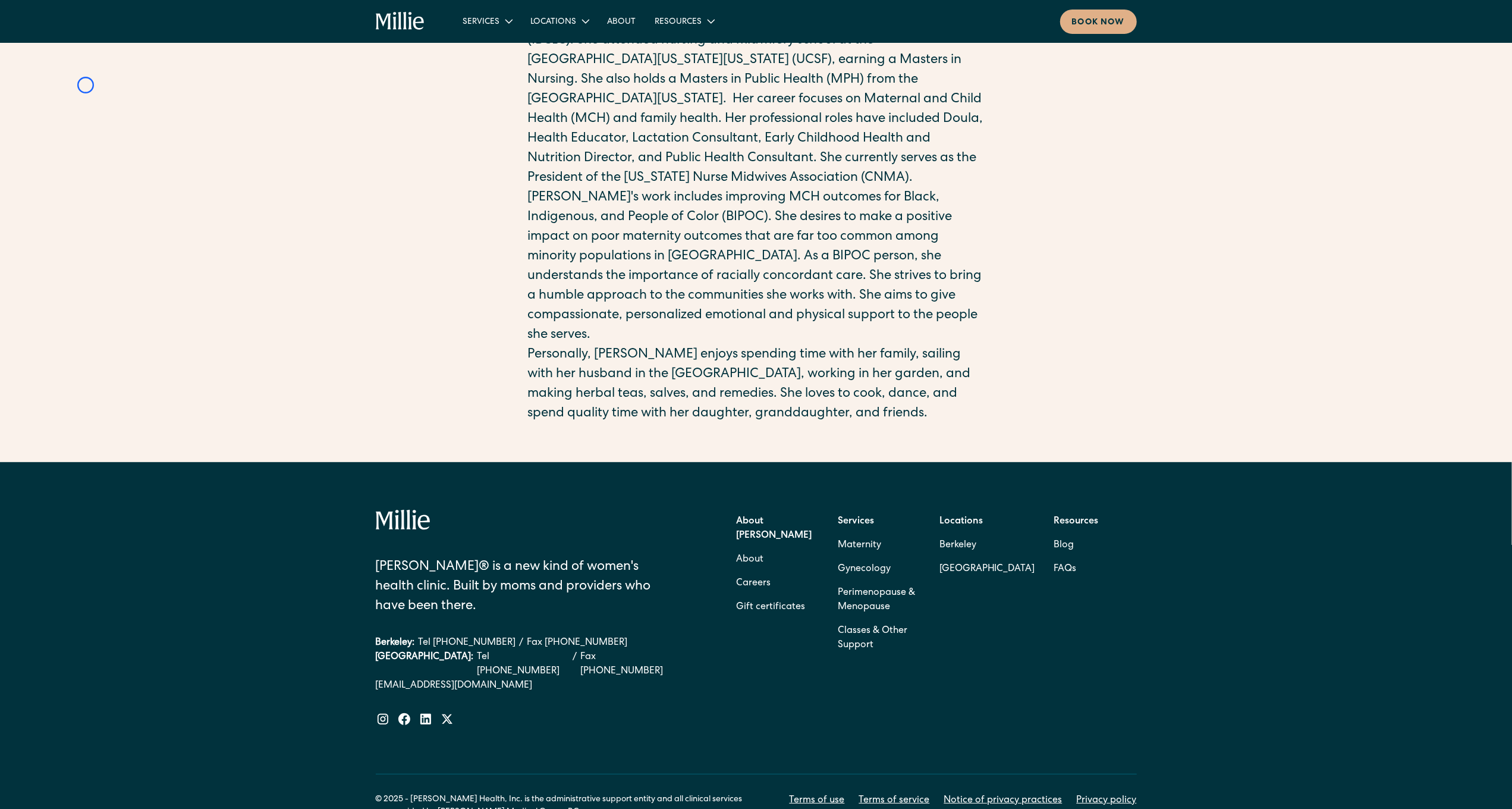
scroll to position [416, 0]
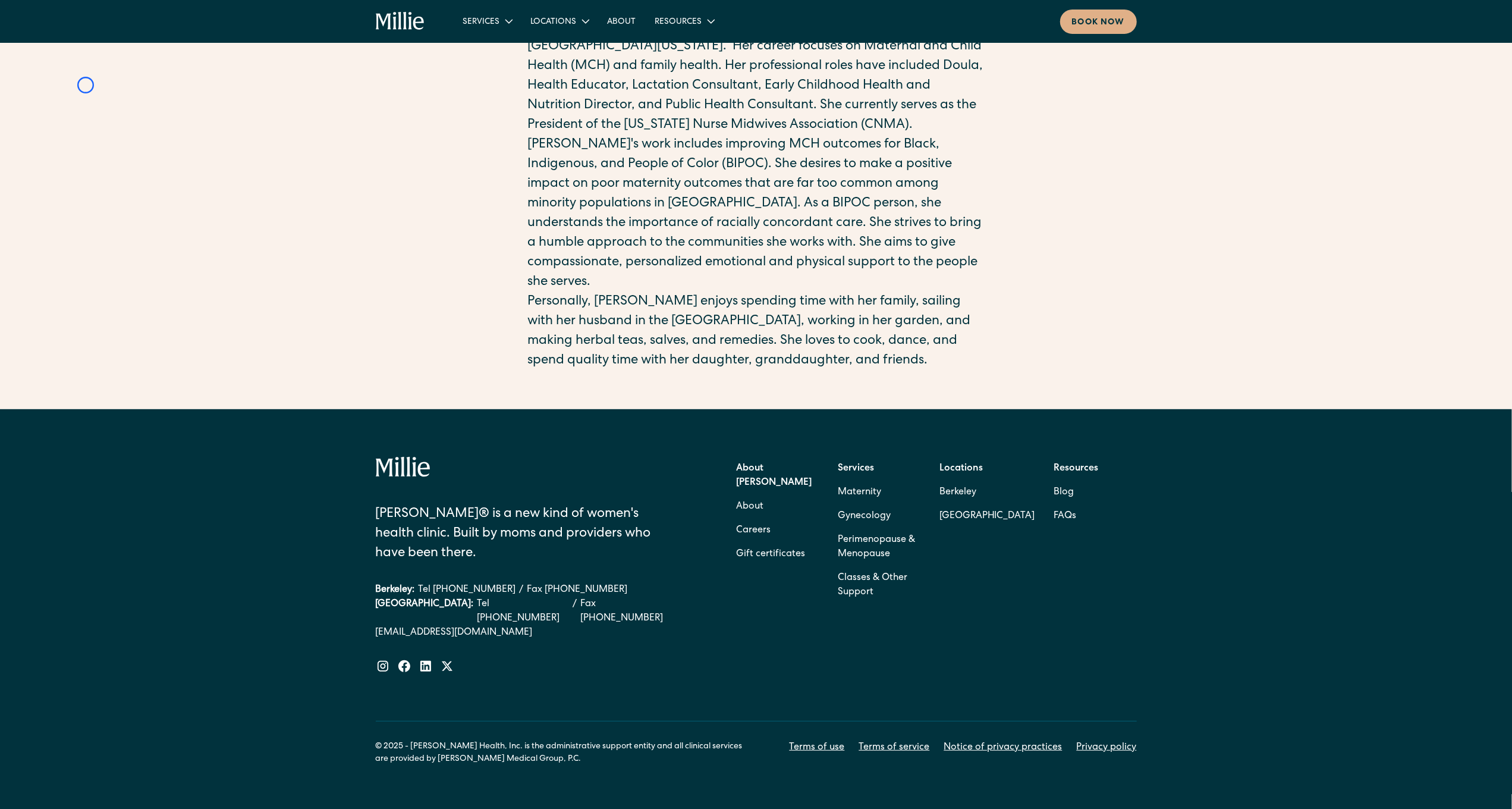
click at [85, 85] on div "[PERSON_NAME] Nurse-Midwife CNM [PERSON_NAME] is a Certified Nurse Midwife (CNM…" at bounding box center [756, 19] width 1512 height 706
